Goal: Information Seeking & Learning: Learn about a topic

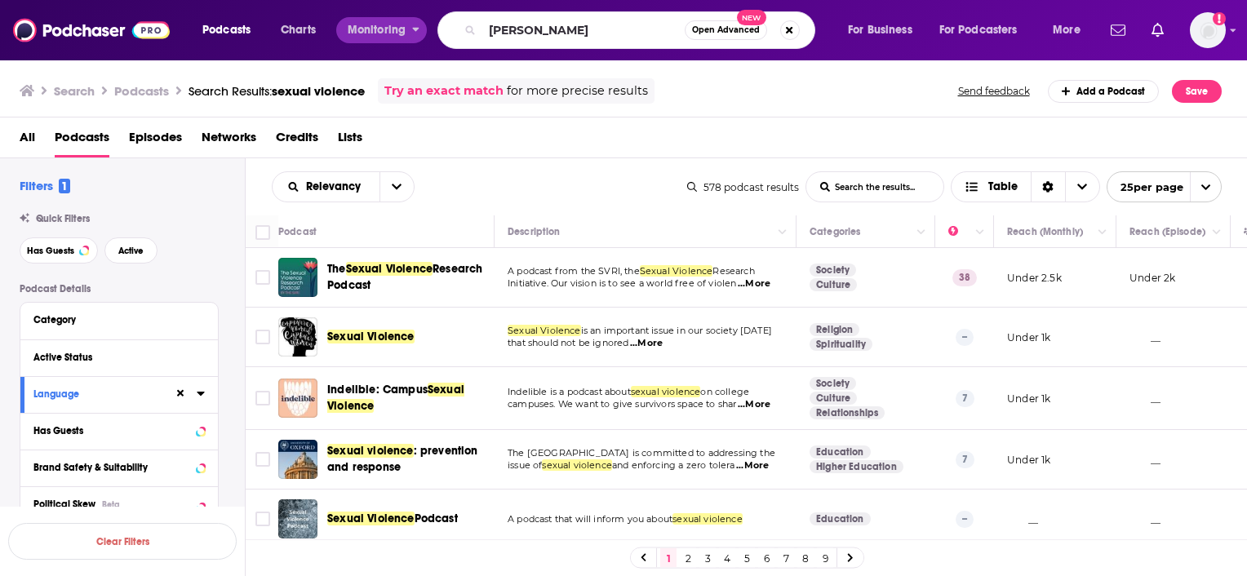
type input "[PERSON_NAME]"
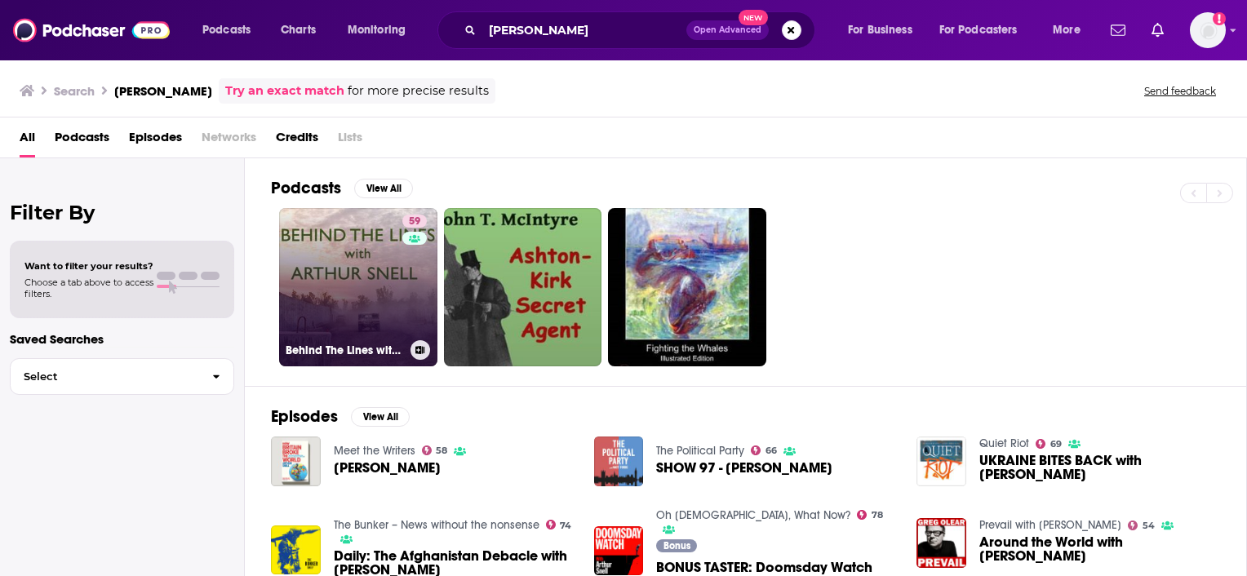
click at [384, 282] on link "59 Behind The Lines with [PERSON_NAME]" at bounding box center [358, 287] width 158 height 158
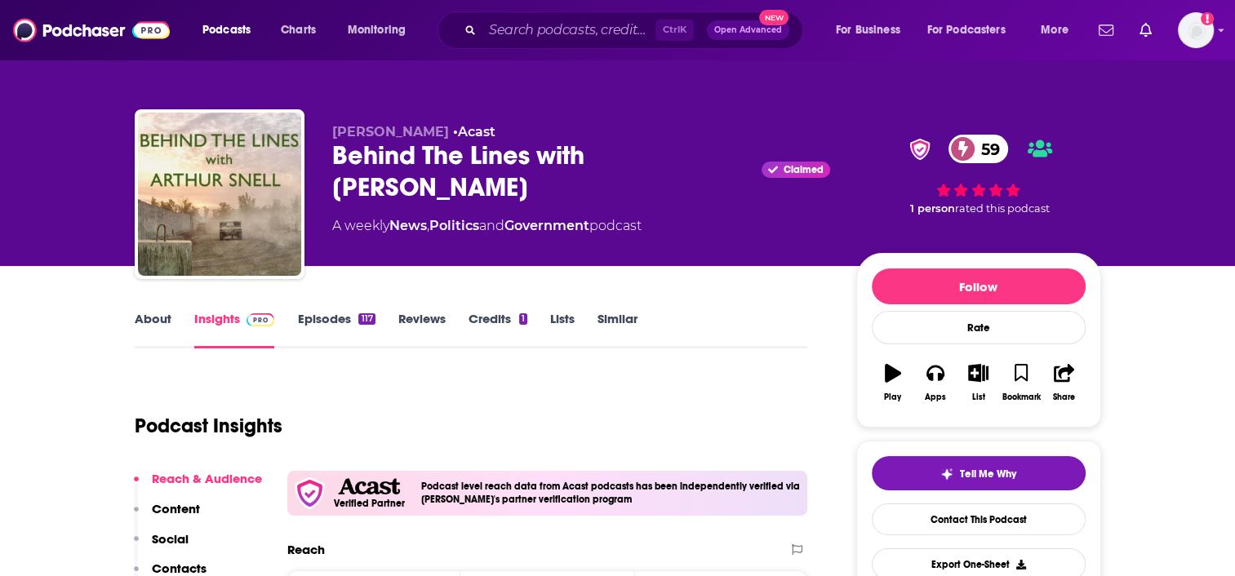
click at [353, 326] on link "Episodes 117" at bounding box center [336, 330] width 78 height 38
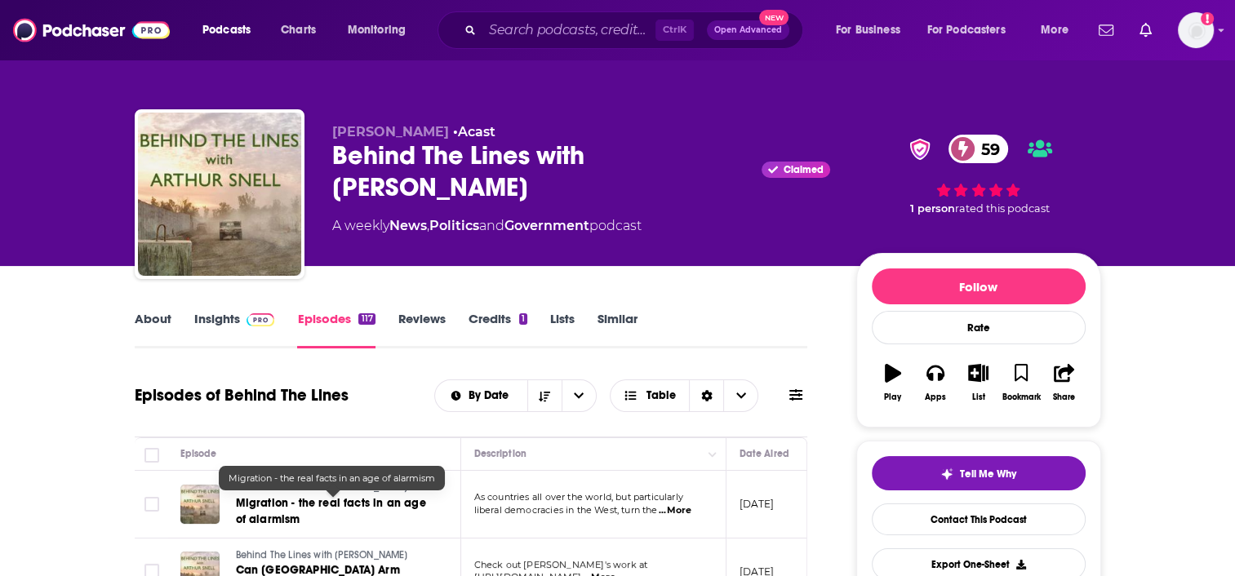
click at [392, 501] on span "Migration - the real facts in an age of alarmism" at bounding box center [331, 511] width 190 height 30
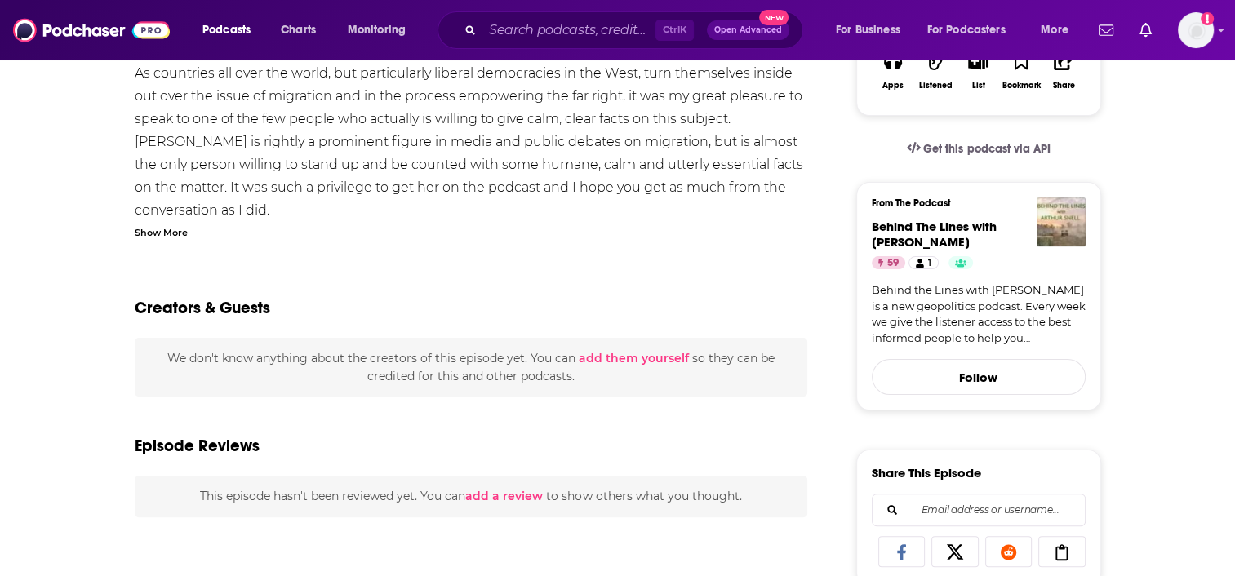
scroll to position [346, 0]
